Goal: Transaction & Acquisition: Purchase product/service

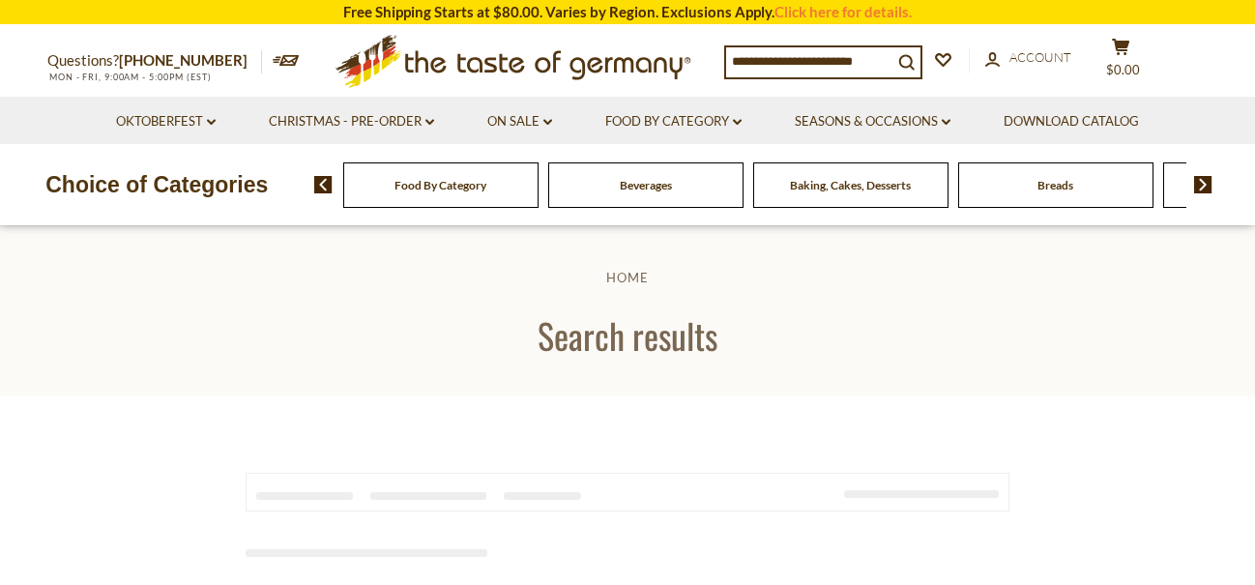
type input "**********"
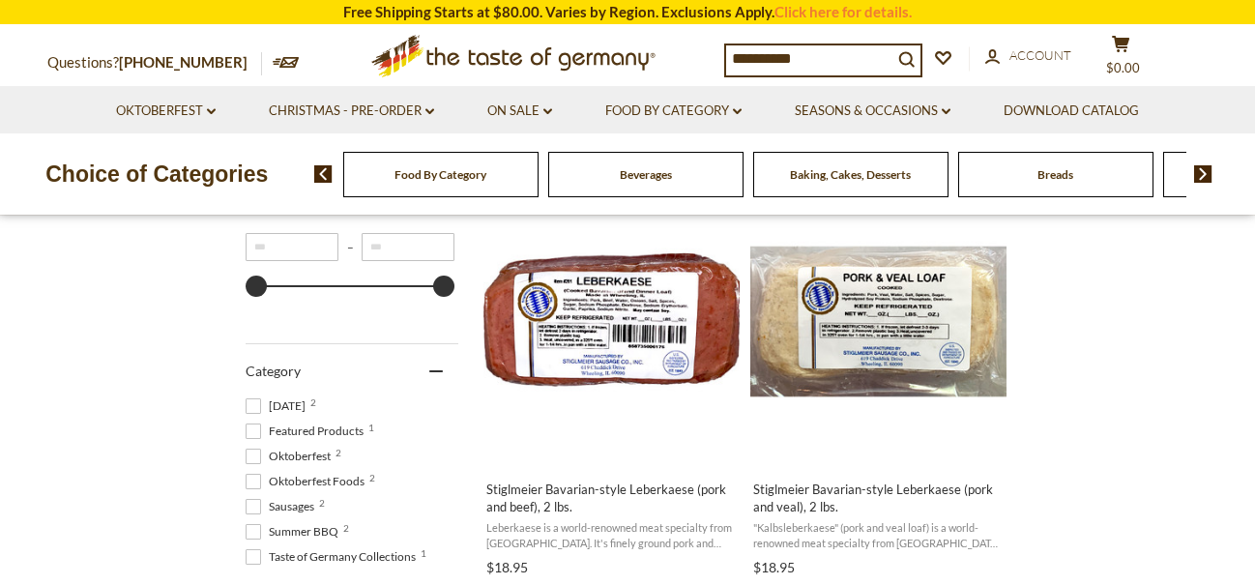
scroll to position [44, 0]
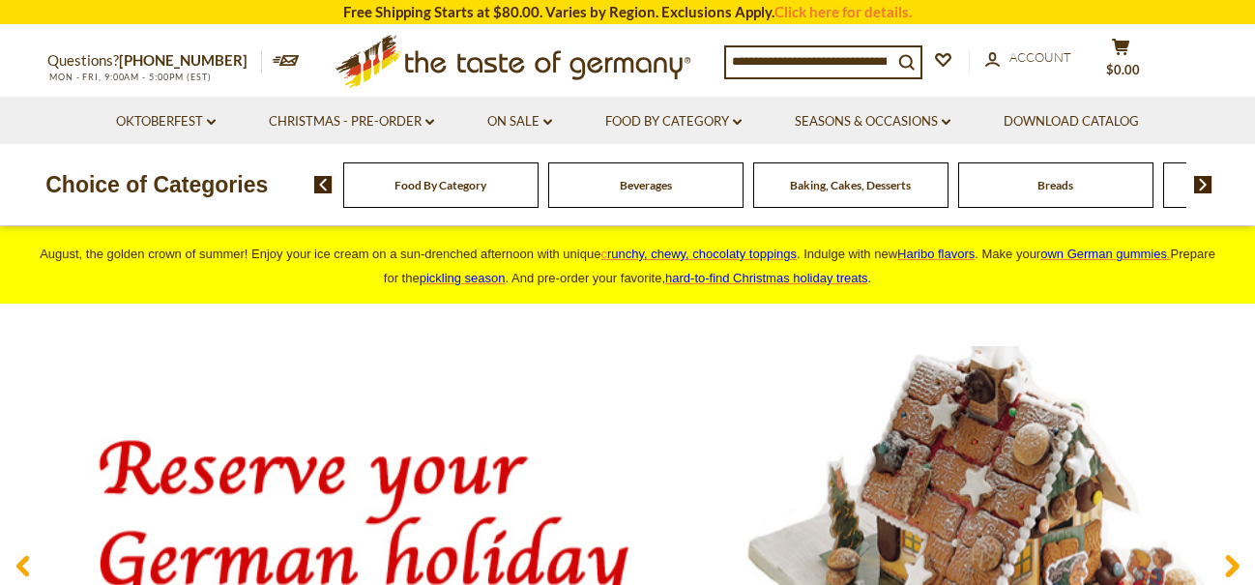
click at [1205, 175] on div "Food By Category Beverages Baking, Cakes, Desserts Breads Candy Cereal Cookies …" at bounding box center [785, 184] width 942 height 46
click at [1198, 184] on img at bounding box center [1203, 184] width 18 height 17
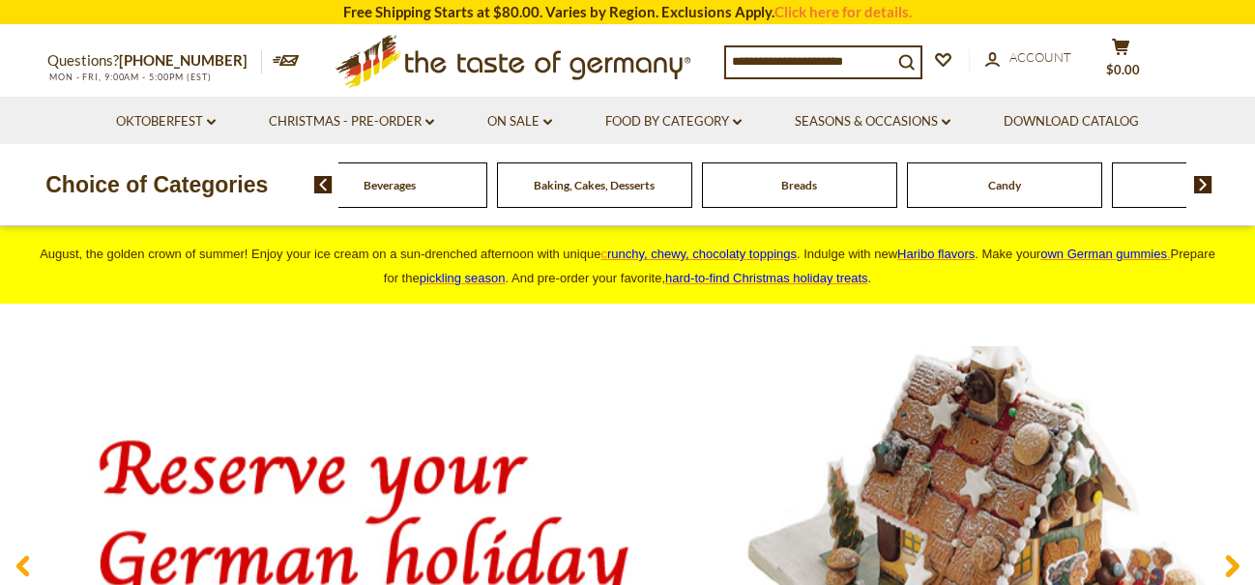
click at [1201, 180] on img at bounding box center [1203, 184] width 18 height 17
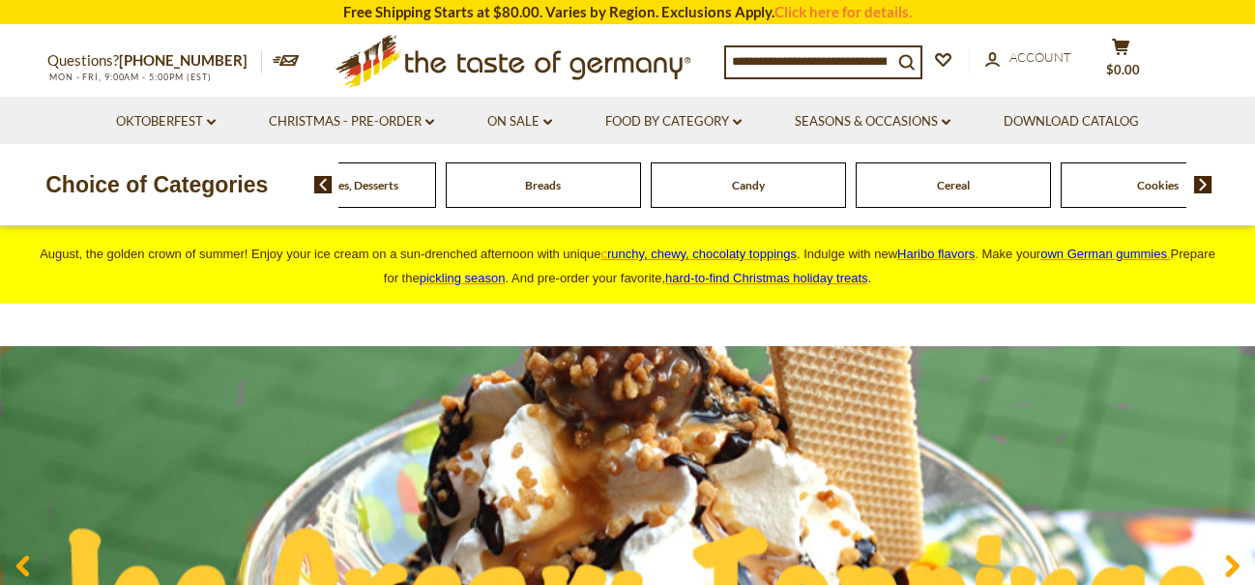
click at [1201, 180] on img at bounding box center [1203, 184] width 18 height 17
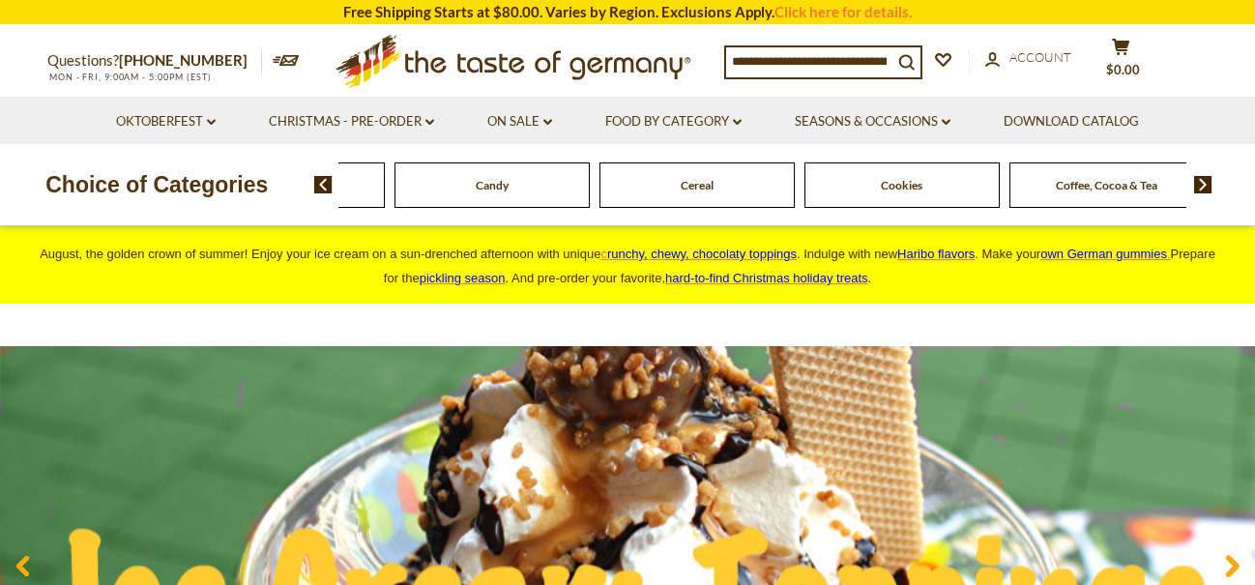
click at [1201, 180] on img at bounding box center [1203, 184] width 18 height 17
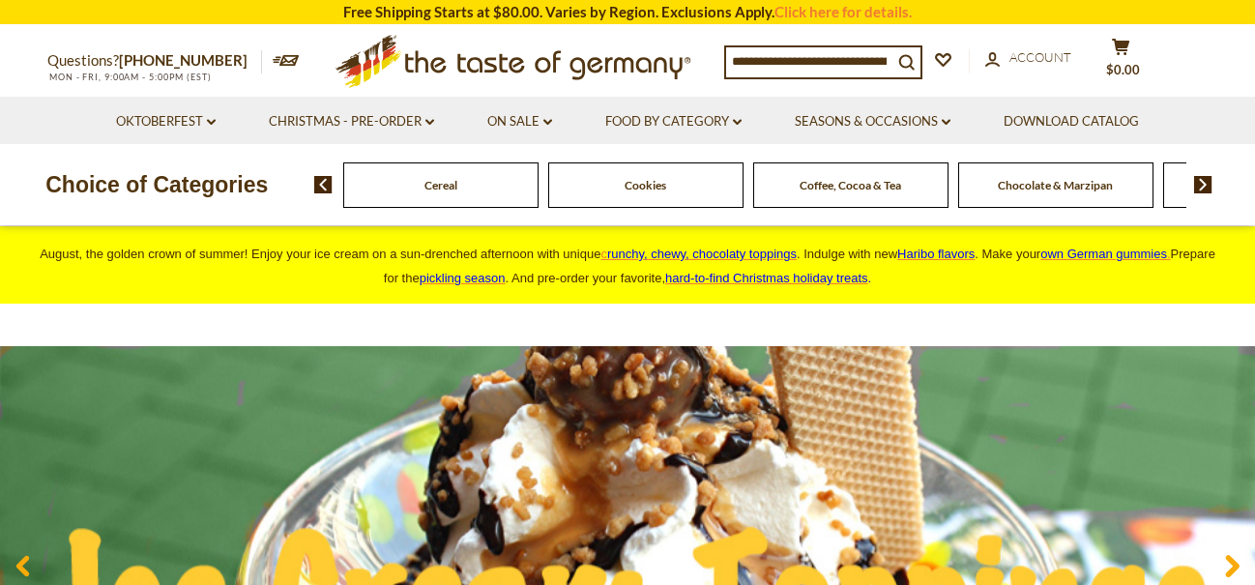
click at [1202, 177] on img at bounding box center [1203, 184] width 18 height 17
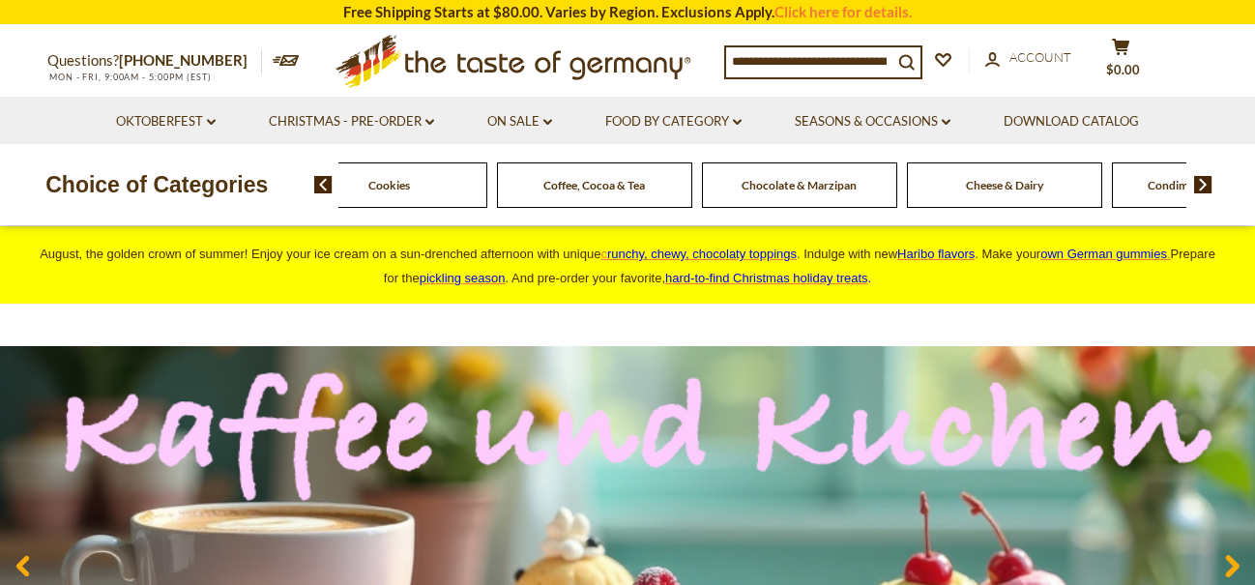
click at [1203, 176] on img at bounding box center [1203, 184] width 18 height 17
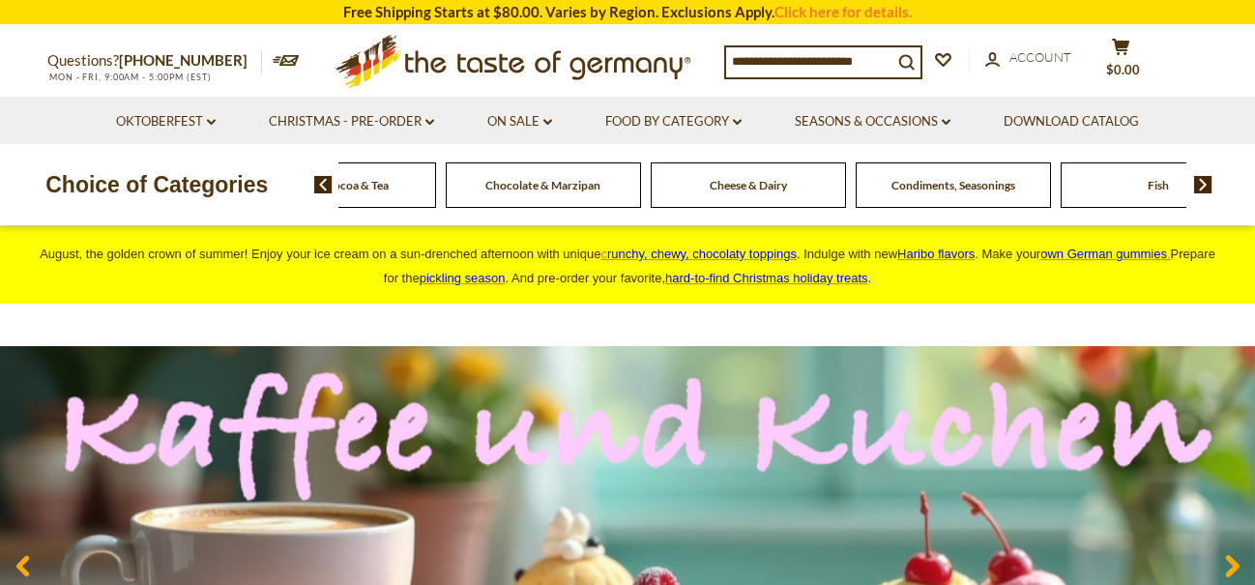
click at [1202, 179] on img at bounding box center [1203, 184] width 18 height 17
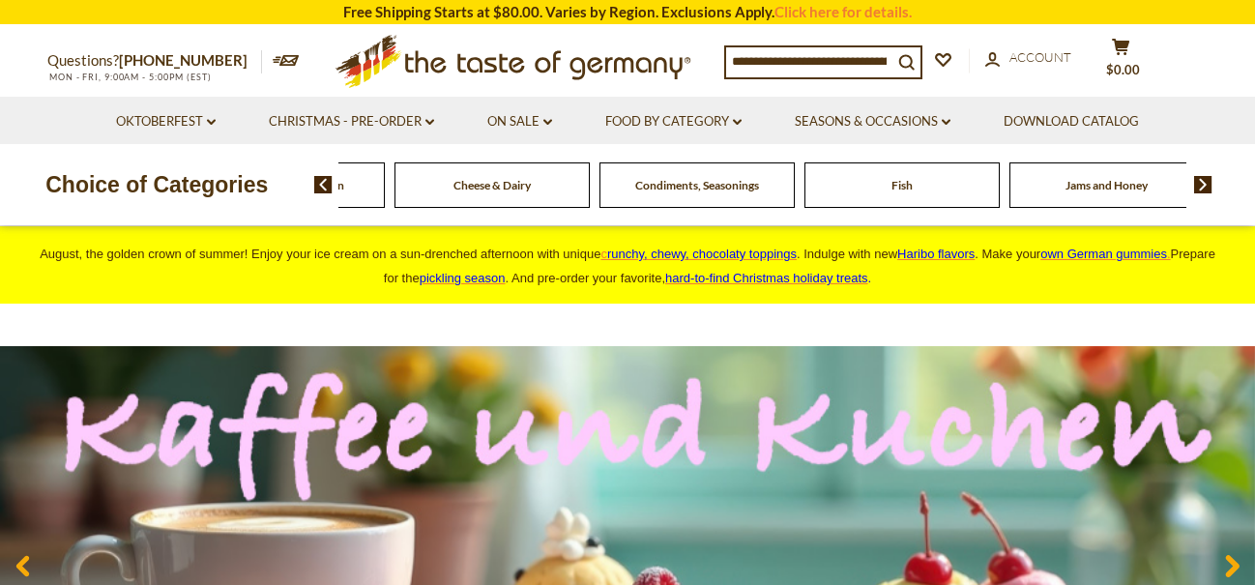
click at [900, 186] on span "Fish" at bounding box center [902, 185] width 21 height 15
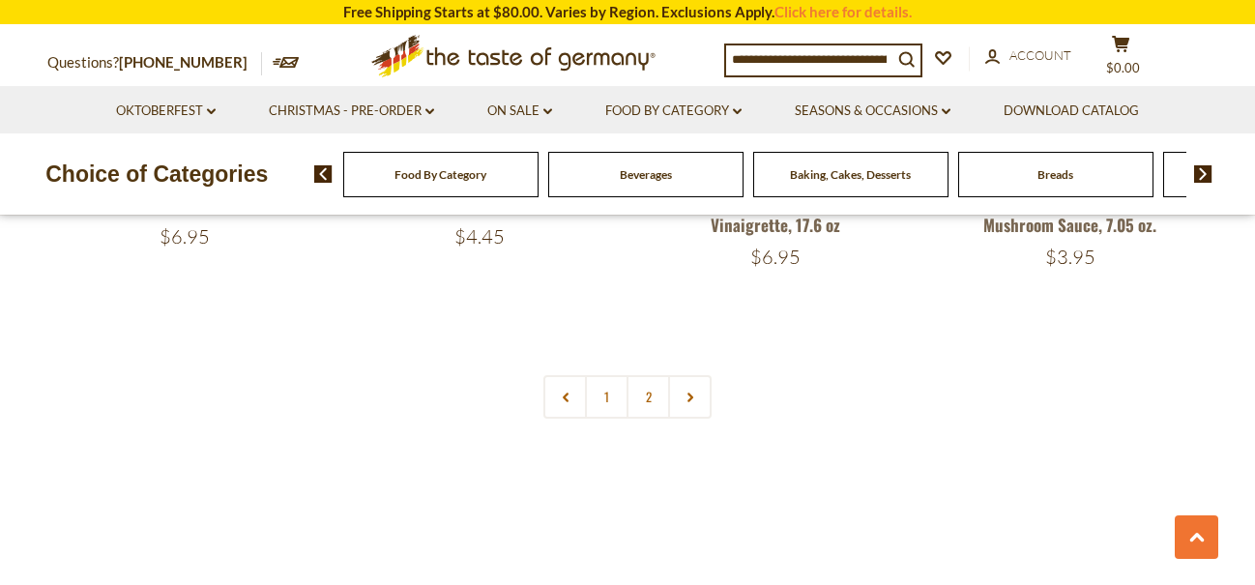
scroll to position [4694, 0]
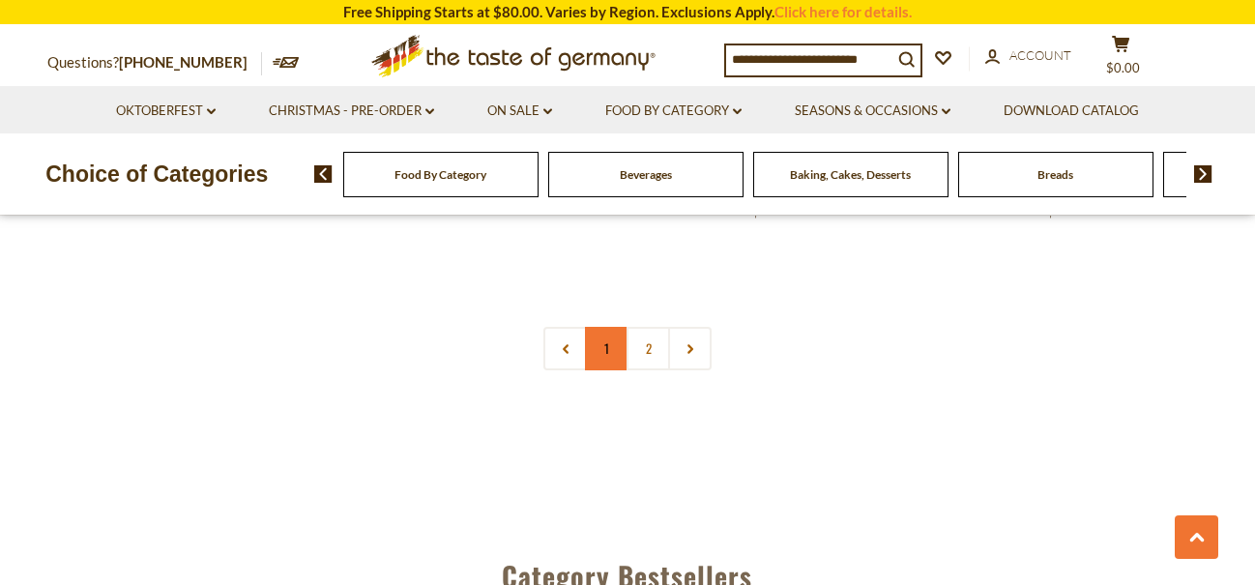
click at [615, 327] on link "1" at bounding box center [607, 349] width 44 height 44
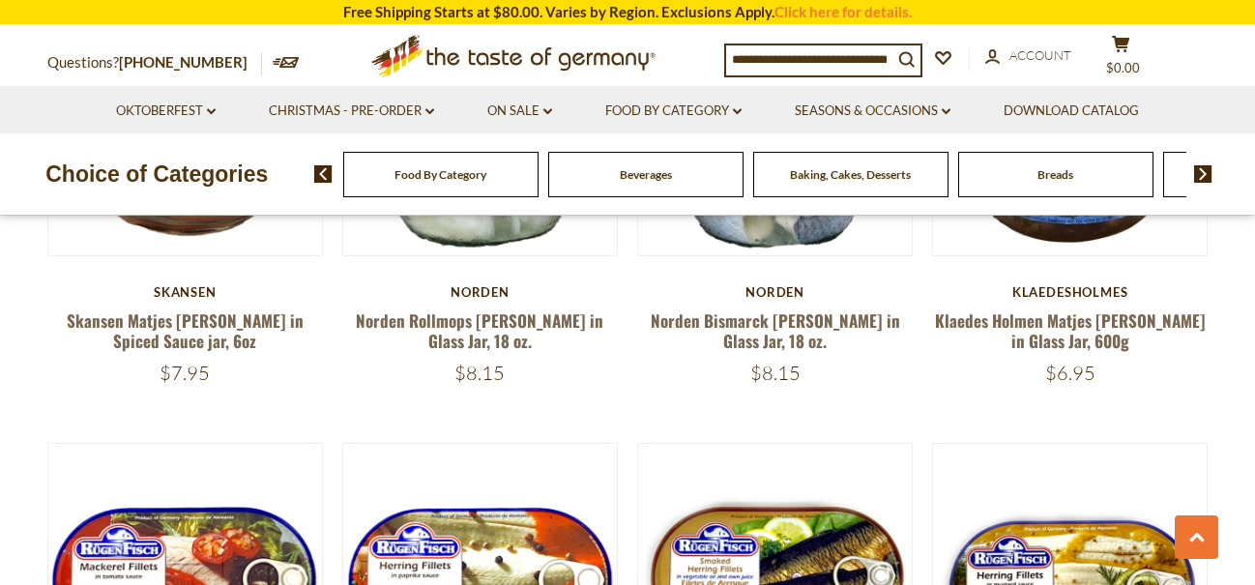
scroll to position [666, 0]
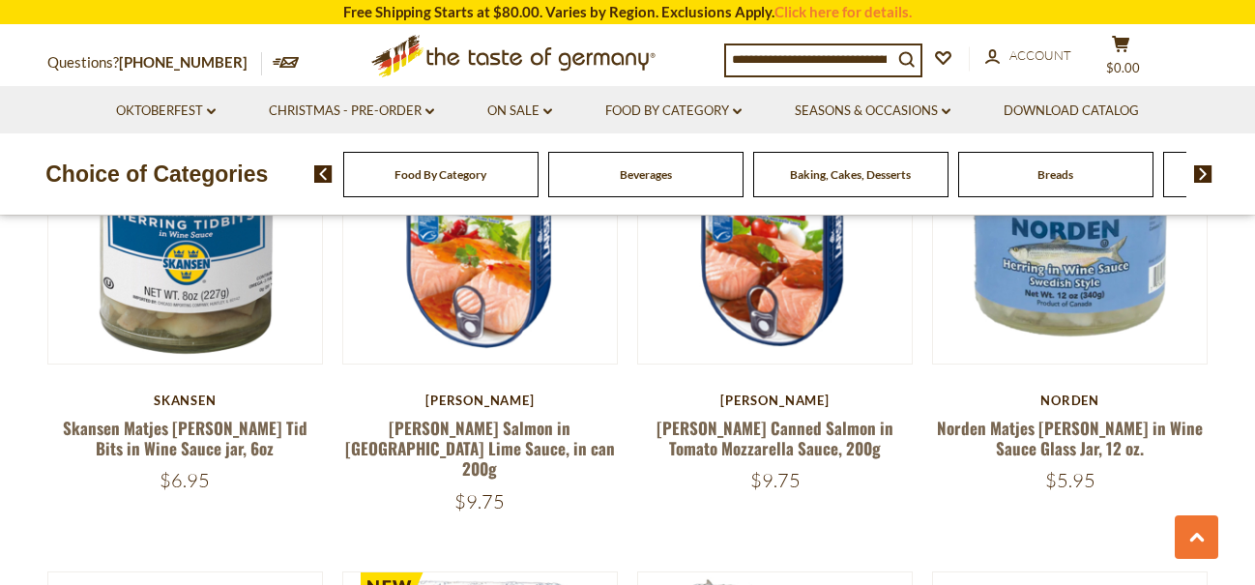
click at [776, 61] on input at bounding box center [809, 58] width 166 height 27
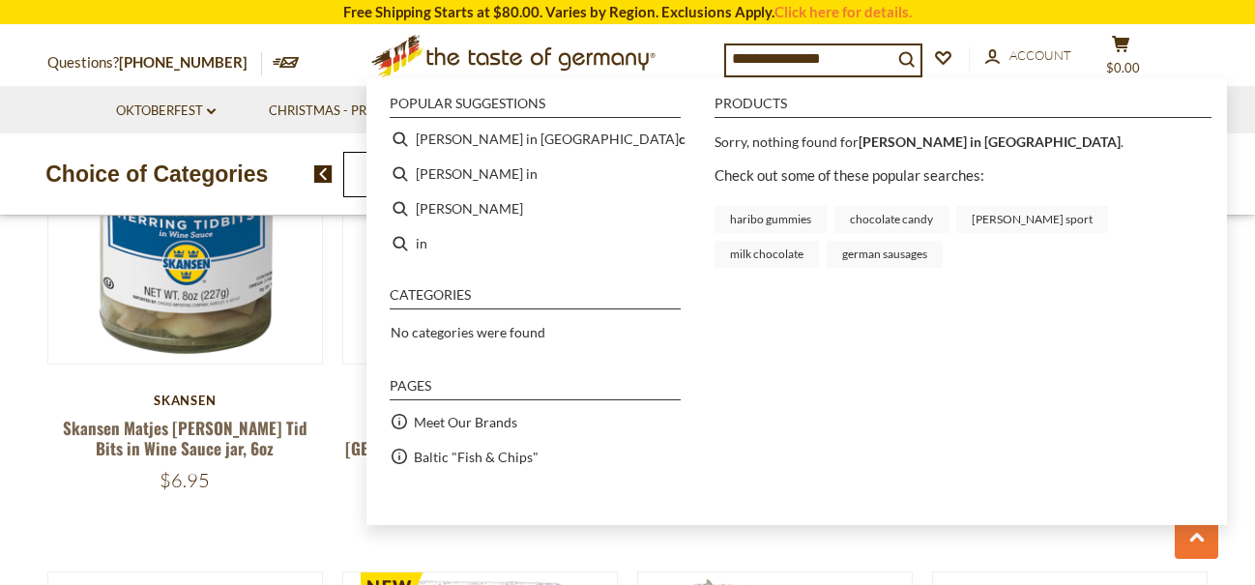
type input "**********"
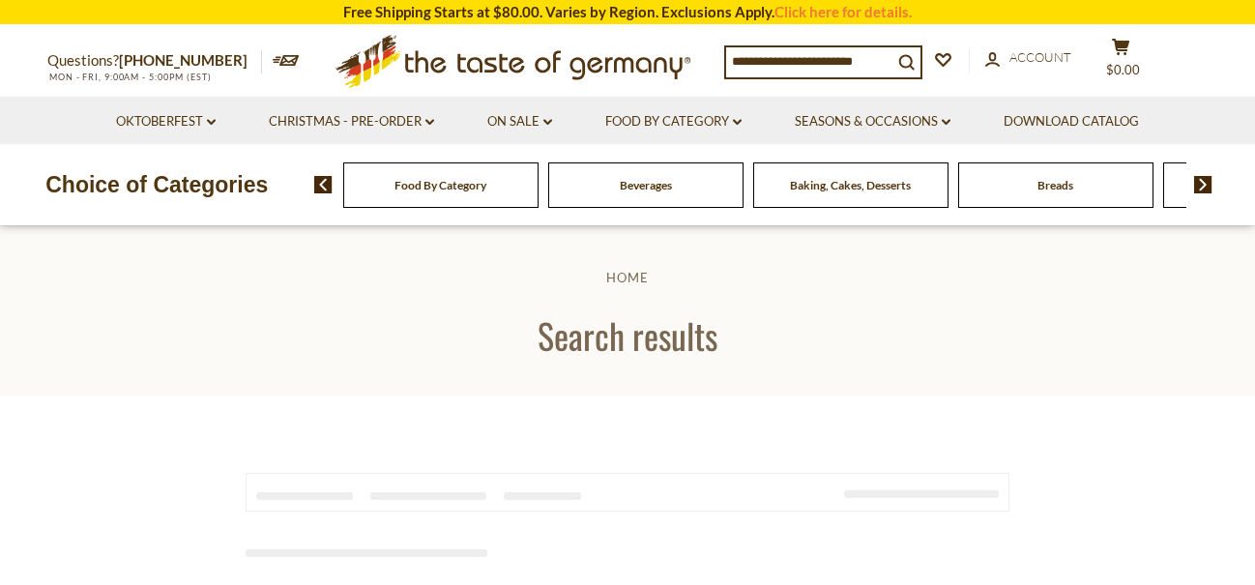
type input "**********"
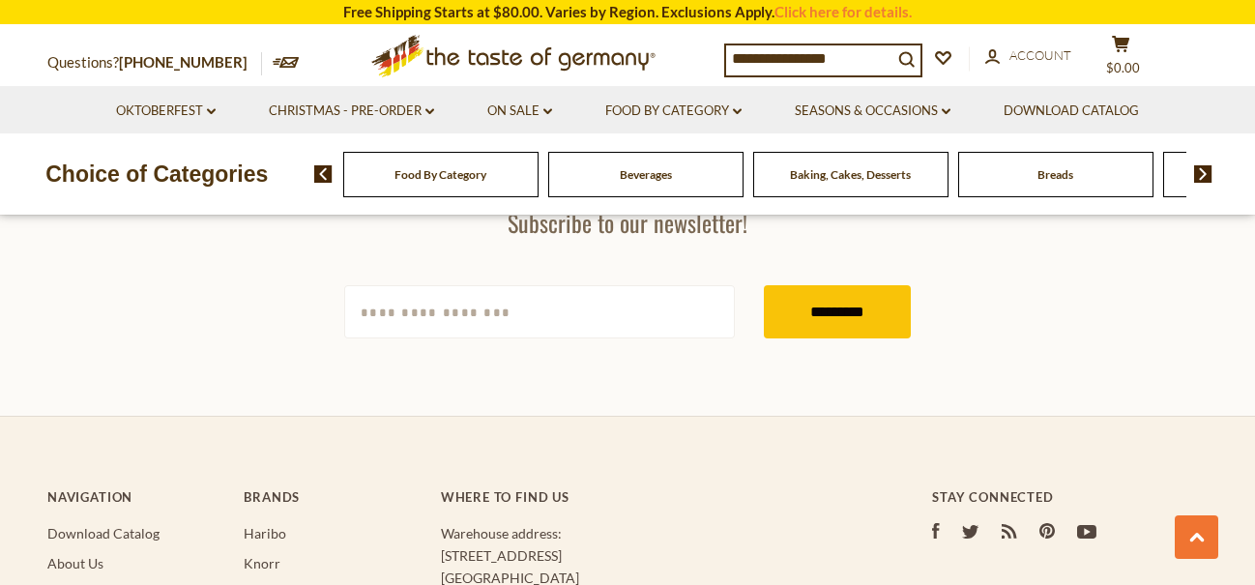
scroll to position [747, 0]
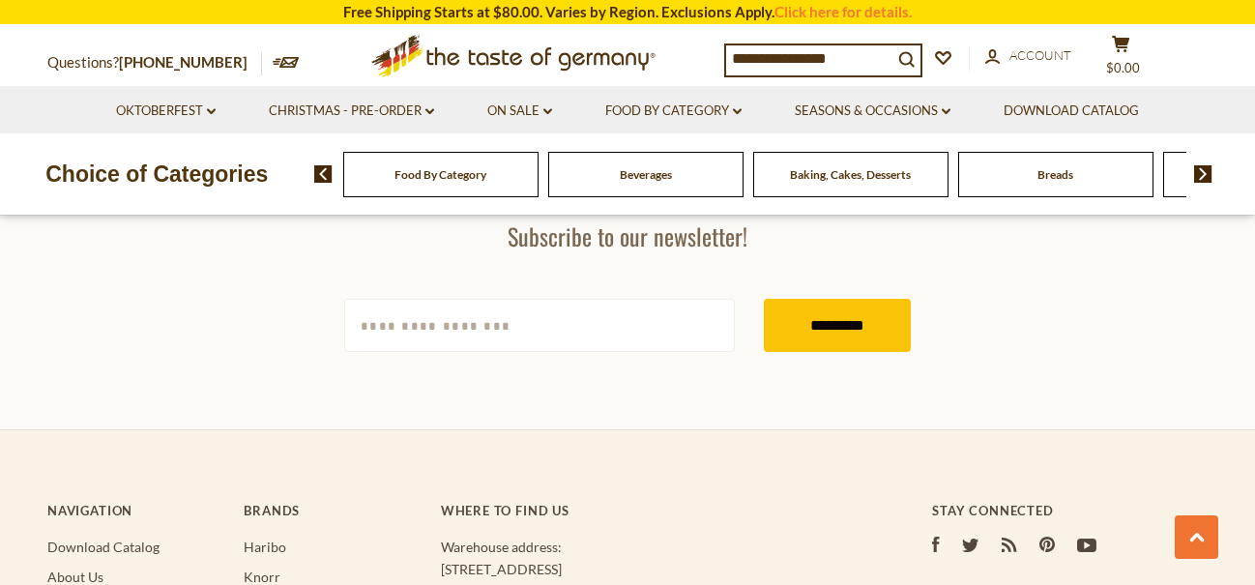
click at [1210, 176] on img at bounding box center [1203, 173] width 18 height 17
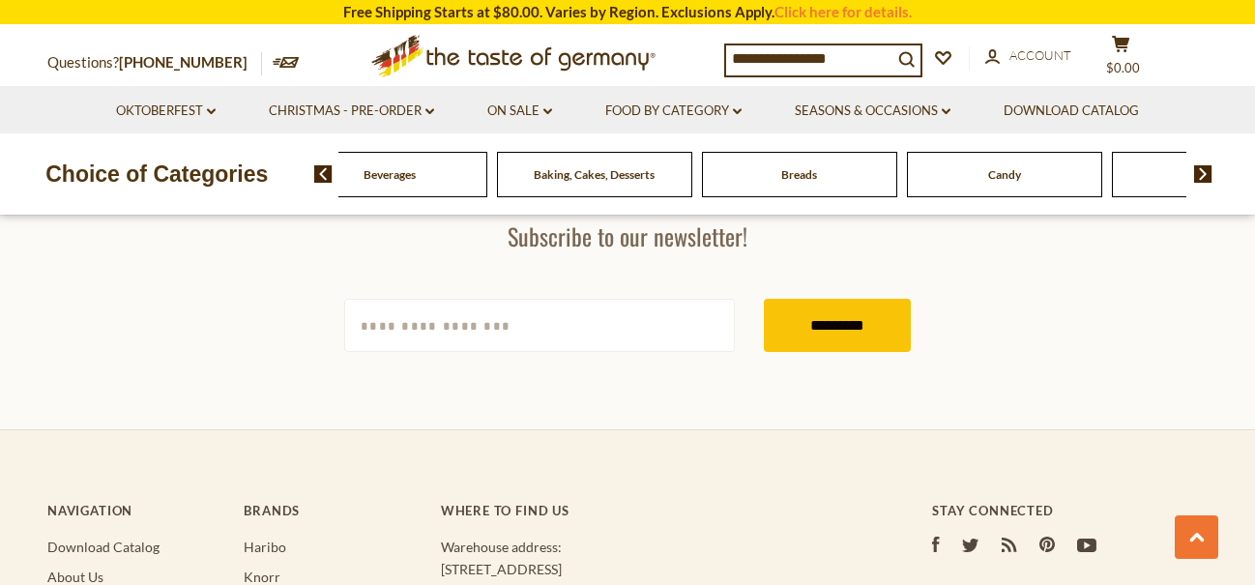
click at [1211, 172] on img at bounding box center [1203, 173] width 18 height 17
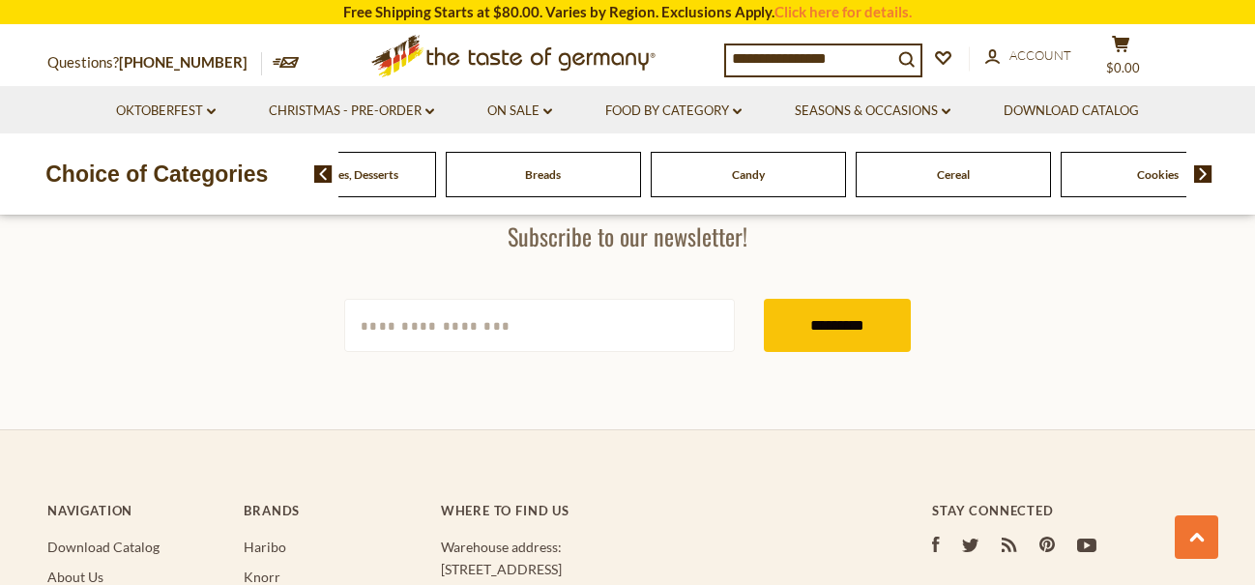
click at [1206, 169] on img at bounding box center [1203, 173] width 18 height 17
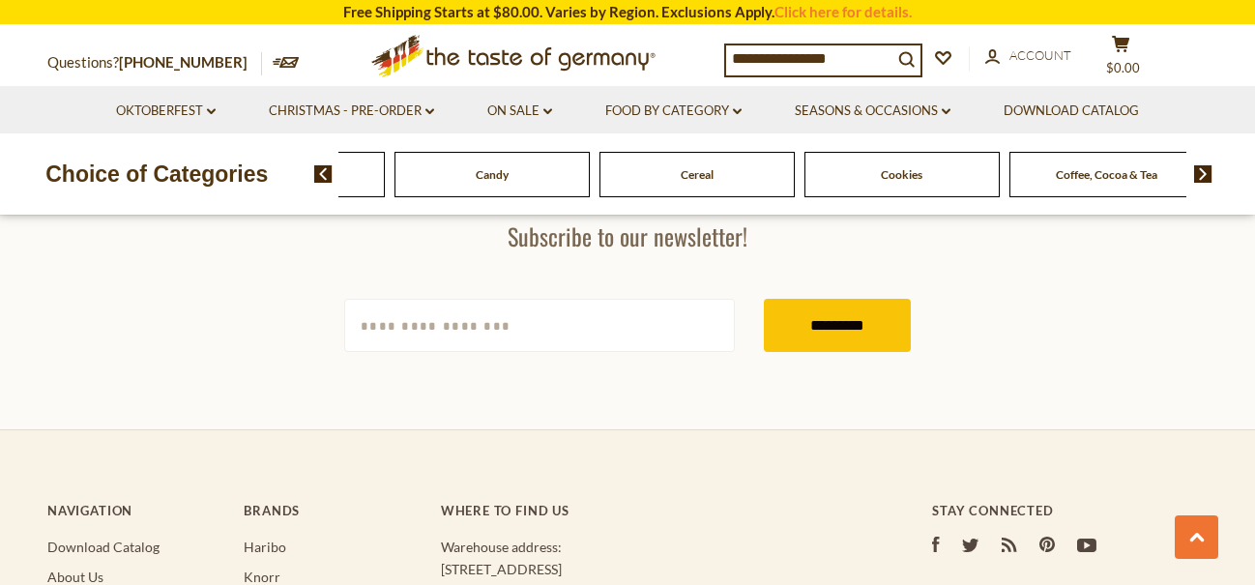
click at [1206, 166] on img at bounding box center [1203, 173] width 18 height 17
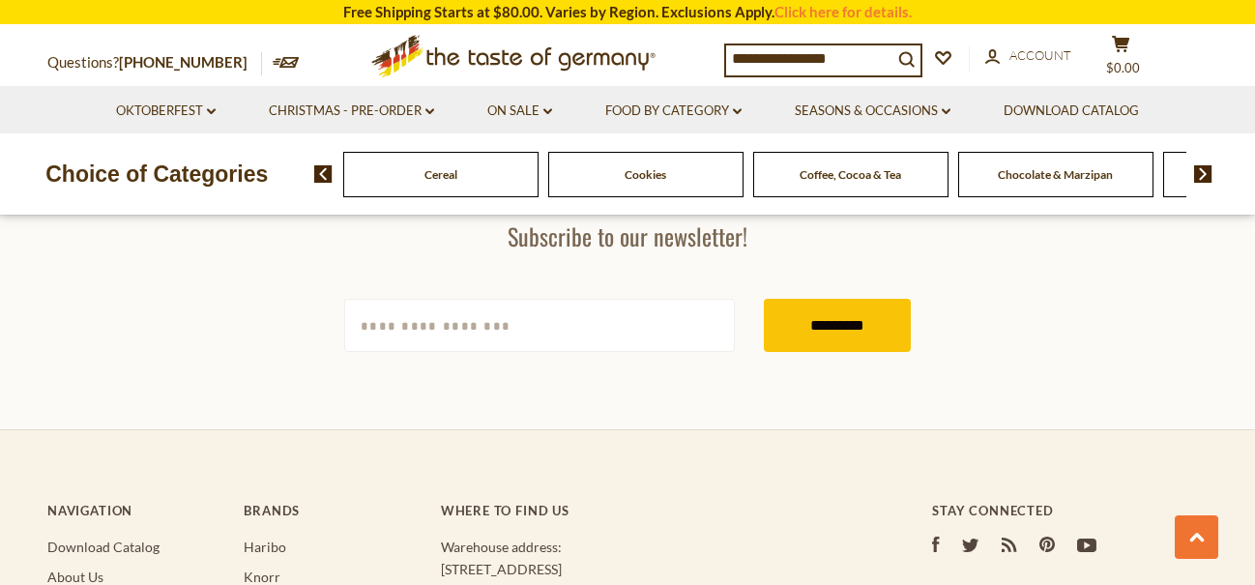
click at [1206, 166] on img at bounding box center [1203, 173] width 18 height 17
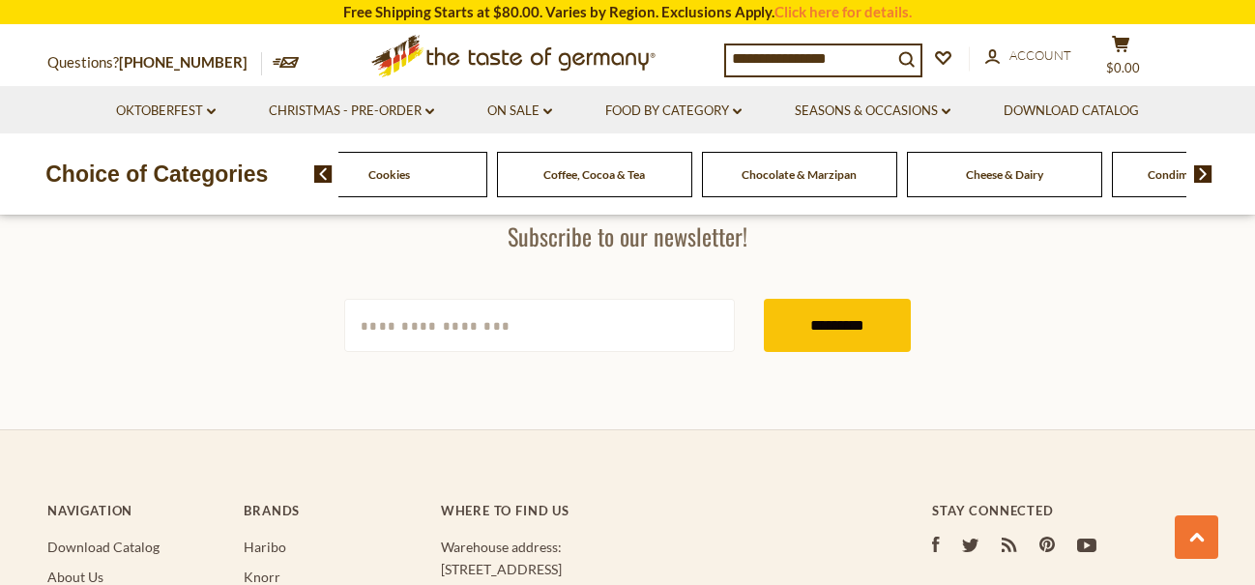
click at [1208, 166] on img at bounding box center [1203, 173] width 18 height 17
click at [1209, 166] on img at bounding box center [1203, 173] width 18 height 17
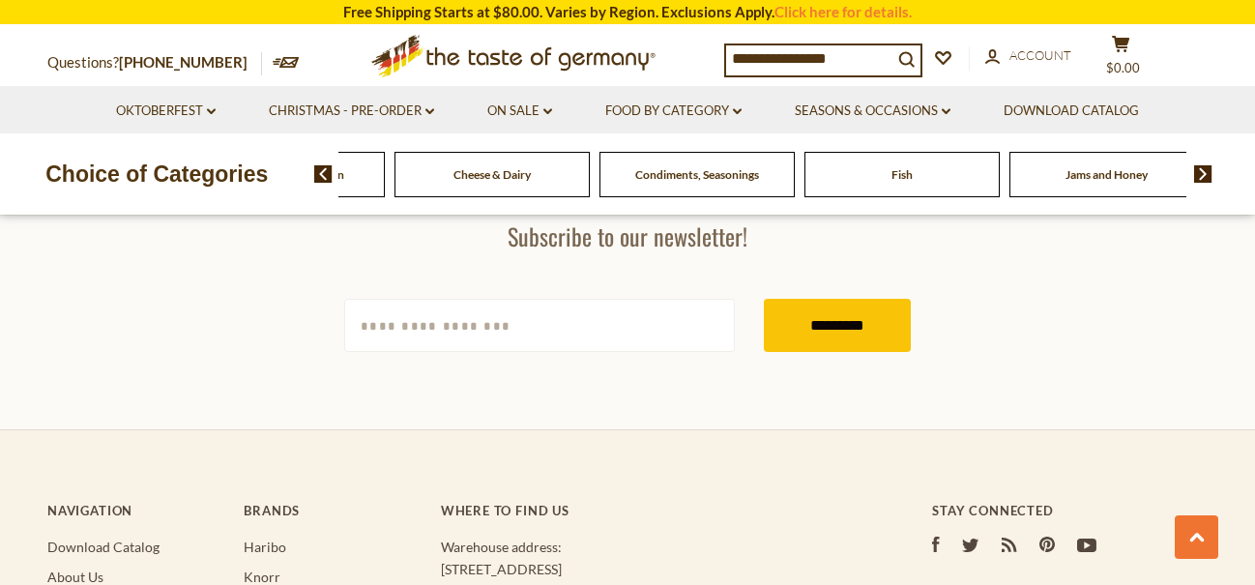
click at [1211, 167] on img at bounding box center [1203, 173] width 18 height 17
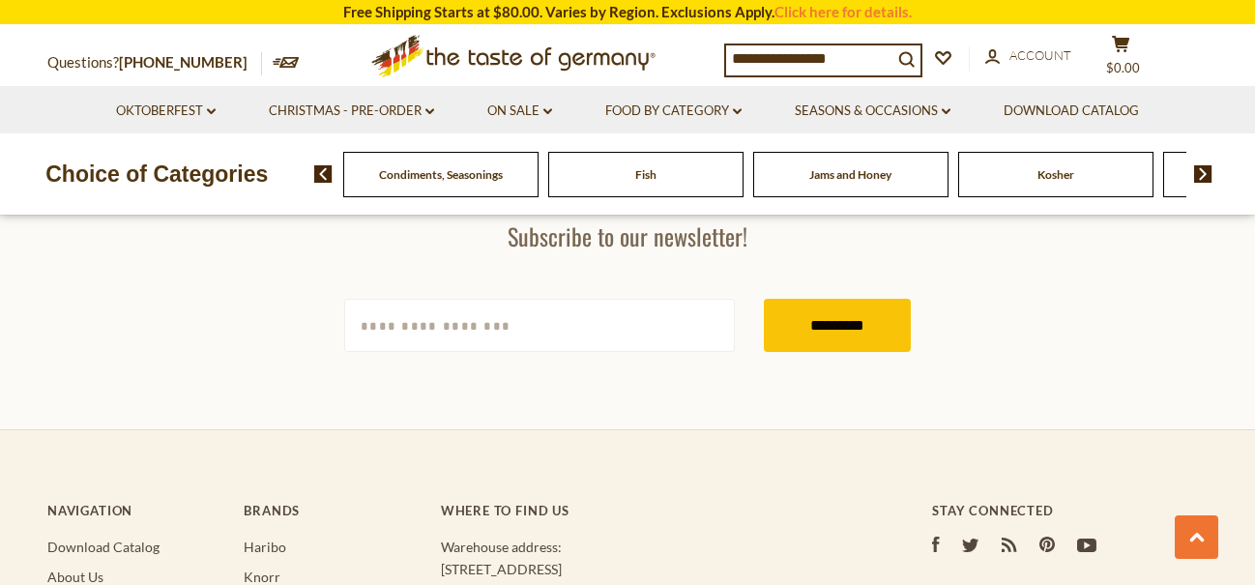
click at [1210, 168] on img at bounding box center [1203, 173] width 18 height 17
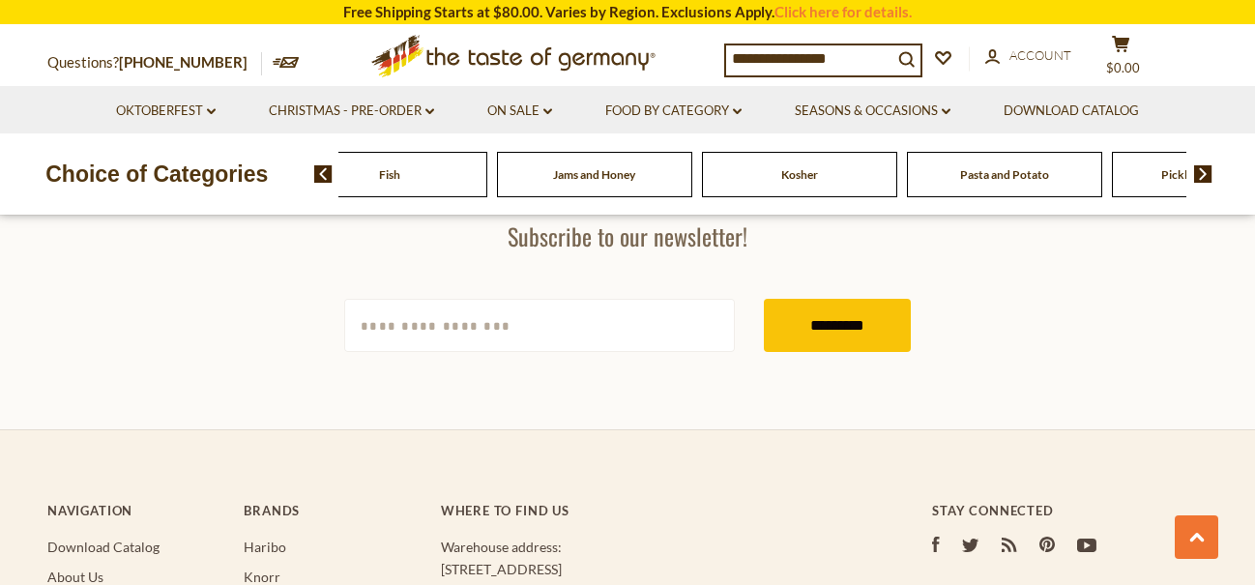
click at [1204, 168] on img at bounding box center [1203, 173] width 18 height 17
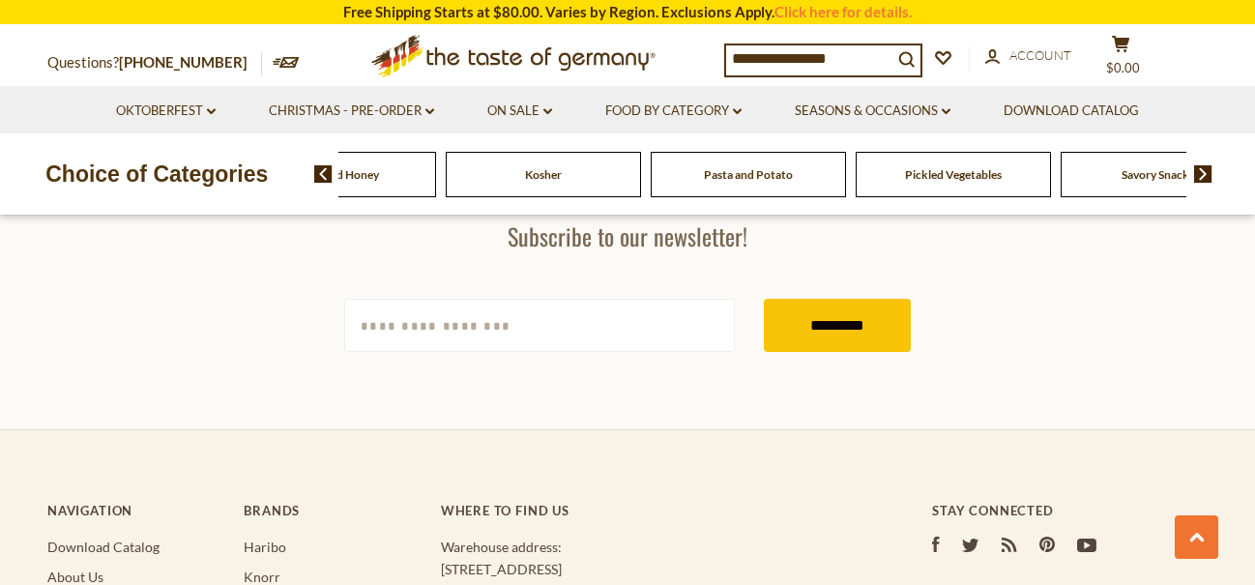
click at [1203, 169] on img at bounding box center [1203, 173] width 18 height 17
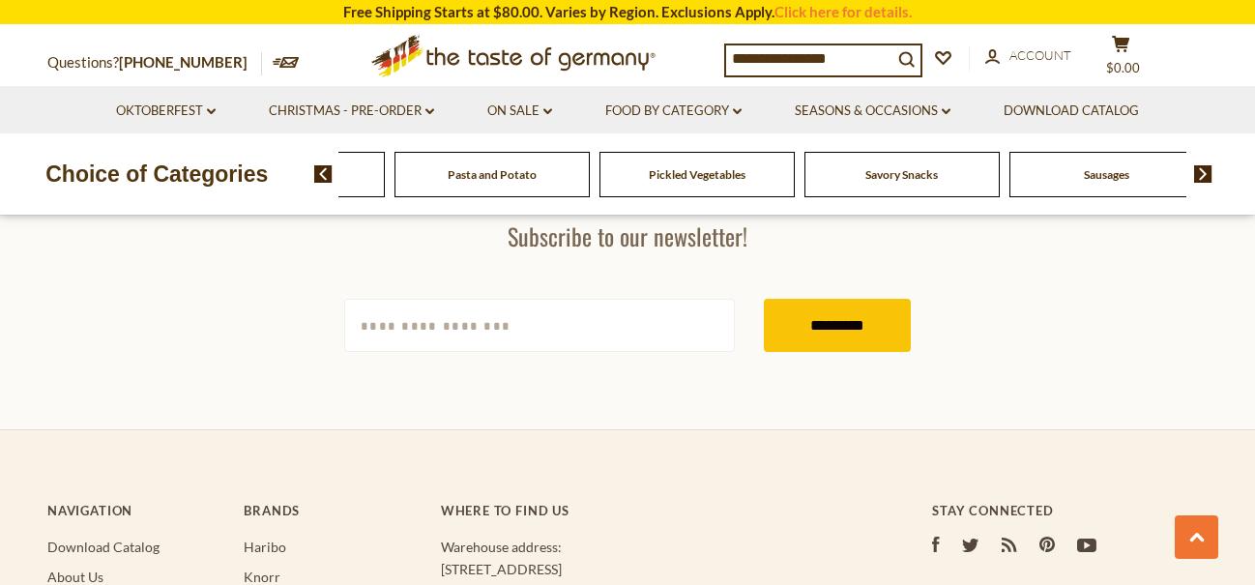
click at [1197, 160] on div "Food By Category Beverages Baking, Cakes, Desserts Breads Candy Cereal Cookies …" at bounding box center [785, 174] width 942 height 46
click at [1203, 173] on img at bounding box center [1203, 173] width 18 height 17
click at [866, 171] on span "Sausages" at bounding box center [888, 174] width 45 height 15
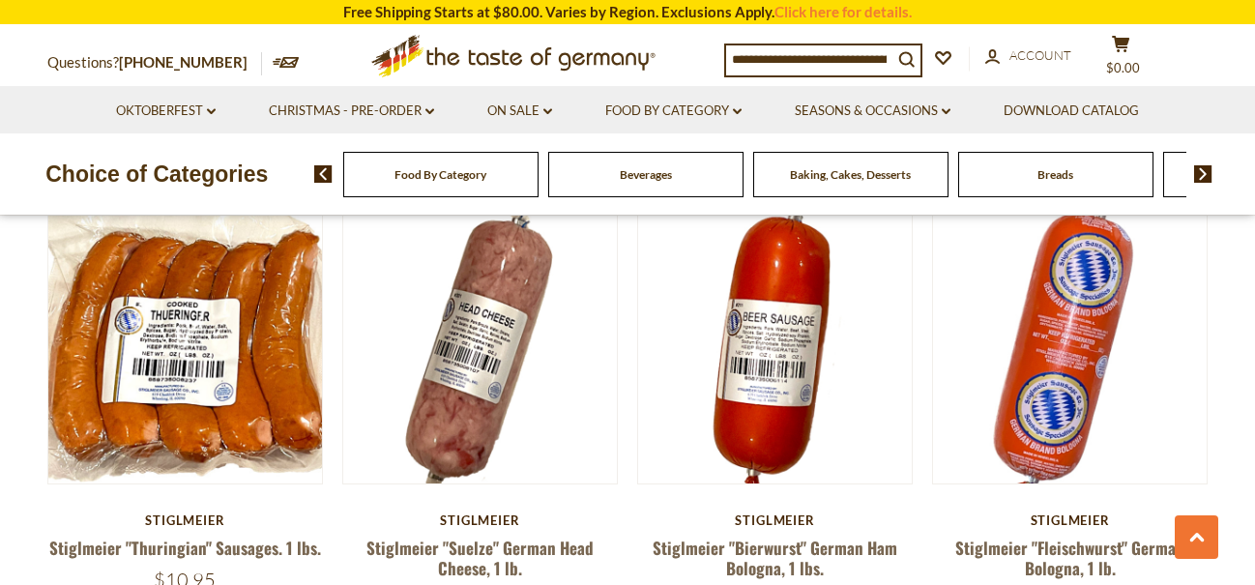
scroll to position [1238, 0]
